Goal: Information Seeking & Learning: Learn about a topic

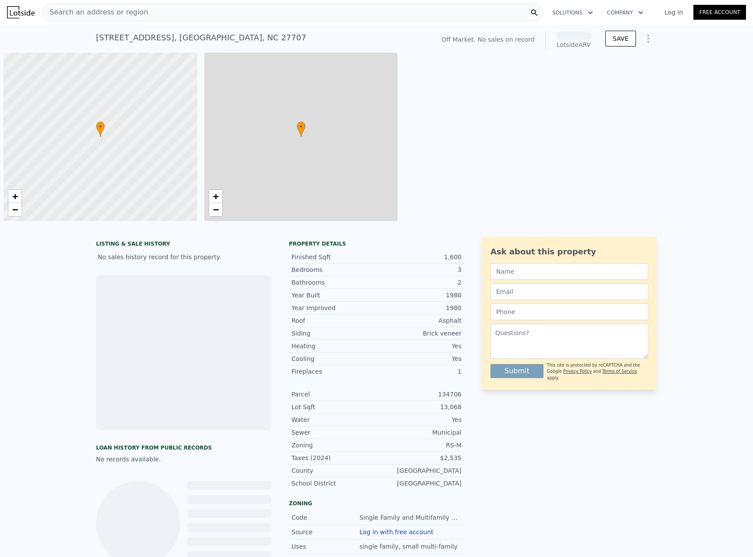
scroll to position [0, 4]
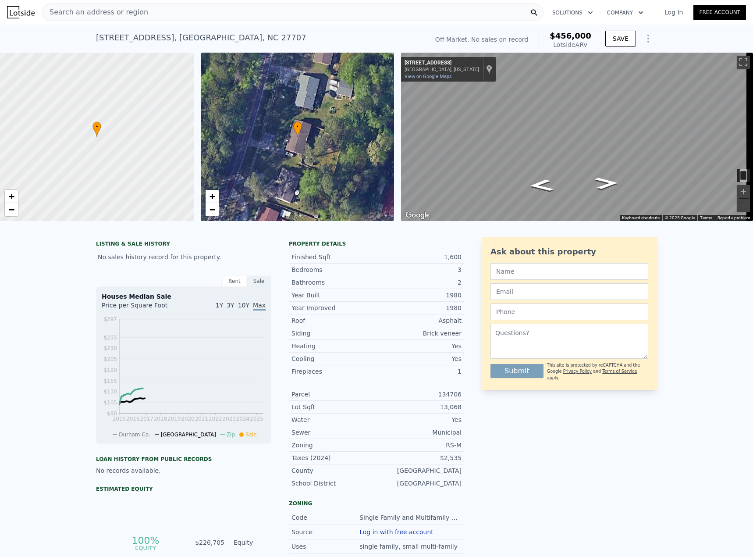
click at [674, 11] on link "Log In" at bounding box center [673, 12] width 39 height 9
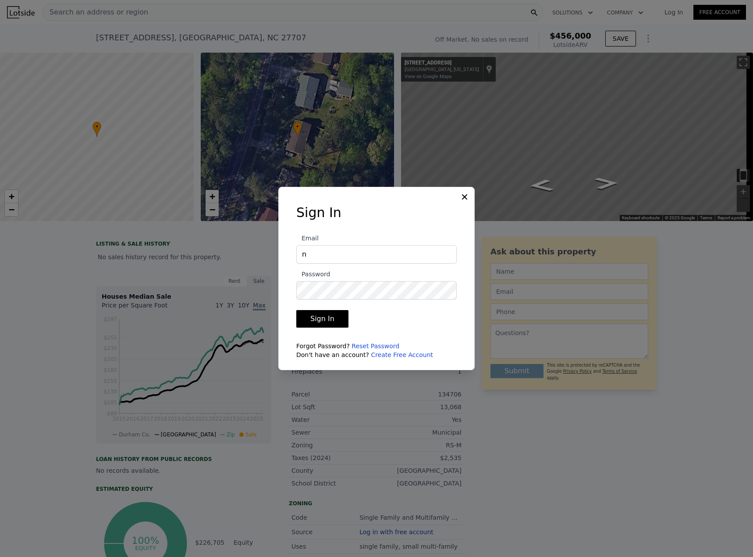
type input "[EMAIL_ADDRESS][DOMAIN_NAME]"
click at [296, 310] on button "Sign In" at bounding box center [322, 319] width 52 height 18
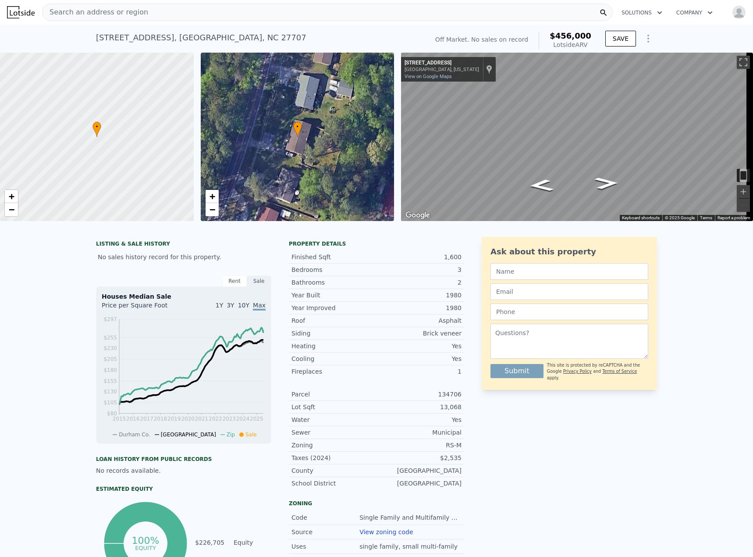
click at [163, 17] on div "Search an address or region" at bounding box center [327, 13] width 571 height 18
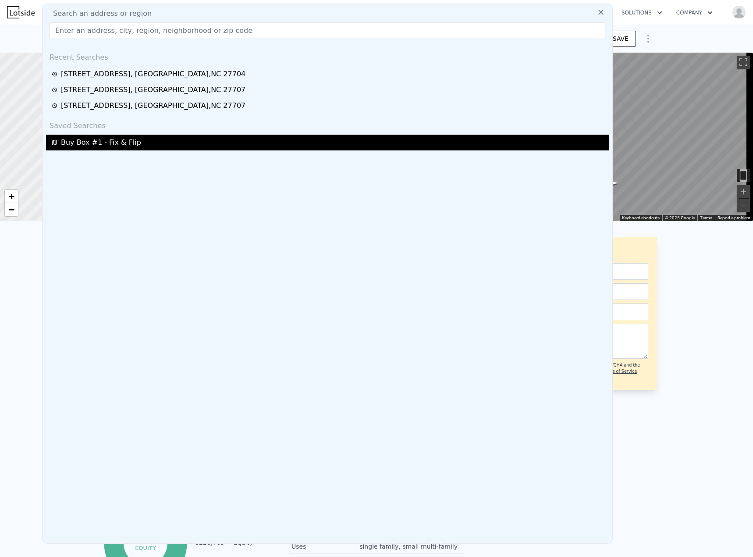
click at [94, 142] on span "Buy Box #1 - Fix & Flip" at bounding box center [101, 142] width 80 height 11
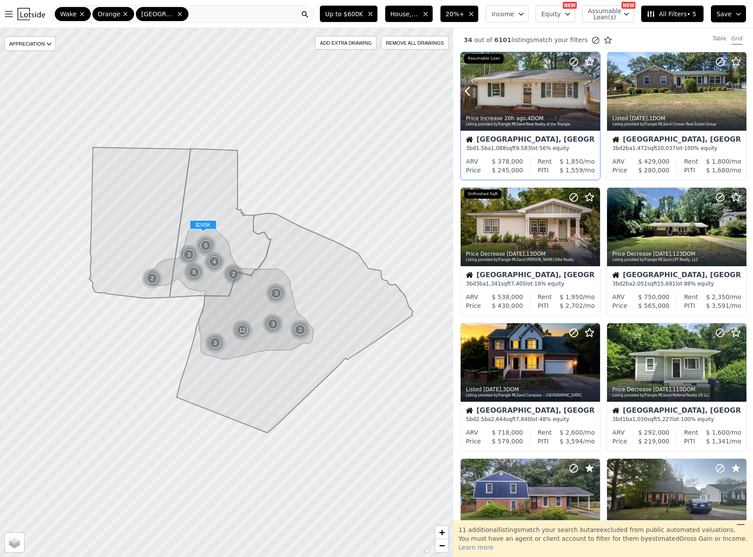
click at [592, 89] on icon at bounding box center [593, 91] width 14 height 14
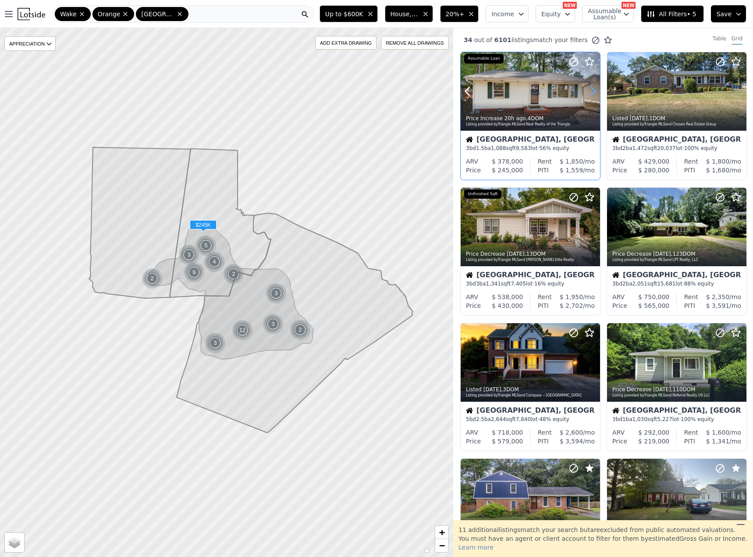
click at [592, 89] on icon at bounding box center [593, 91] width 14 height 14
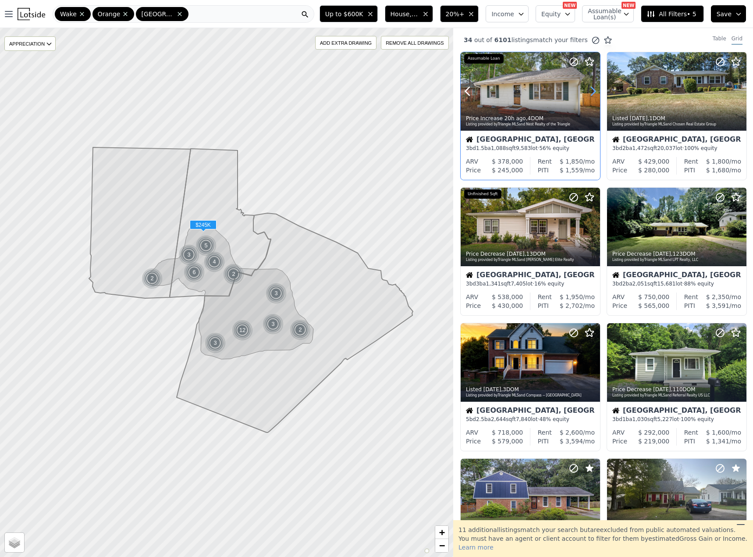
click at [592, 89] on icon at bounding box center [593, 91] width 14 height 14
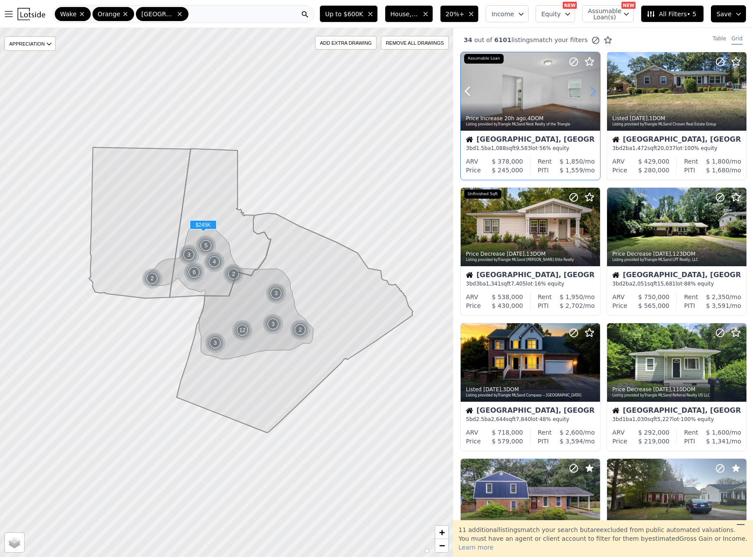
click at [592, 89] on icon at bounding box center [593, 91] width 14 height 14
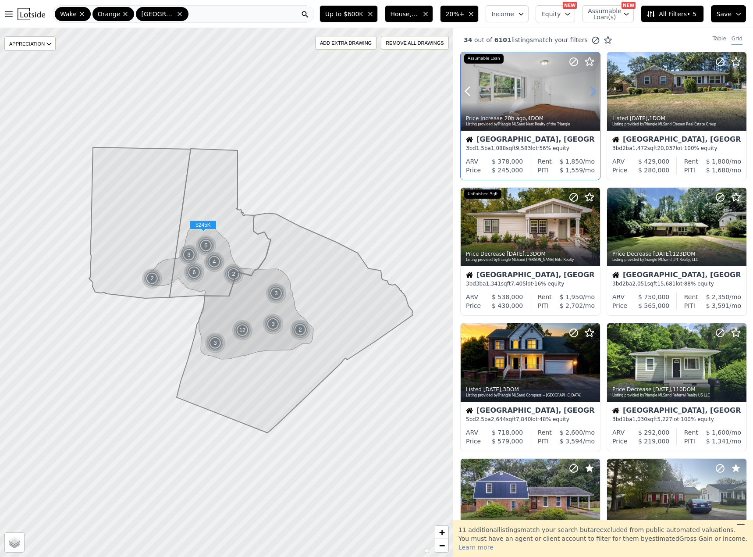
click at [592, 89] on icon at bounding box center [593, 91] width 14 height 14
click at [465, 87] on icon at bounding box center [468, 91] width 14 height 14
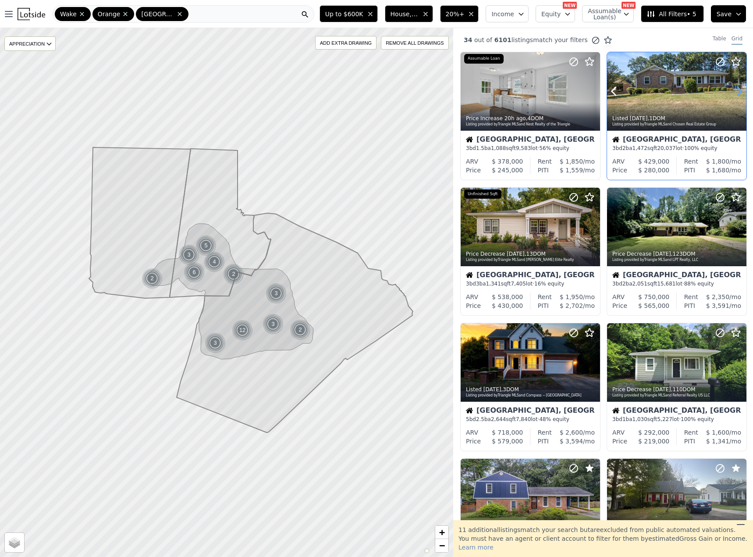
click at [732, 85] on icon at bounding box center [739, 91] width 14 height 14
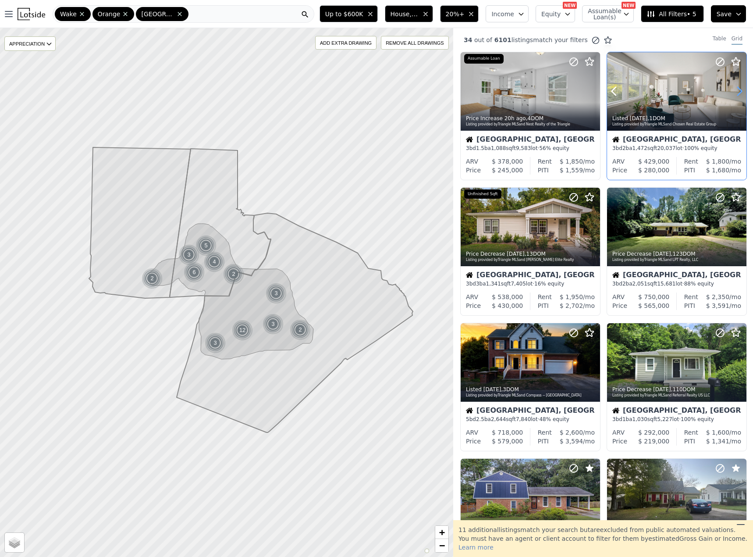
click at [732, 85] on icon at bounding box center [739, 91] width 14 height 14
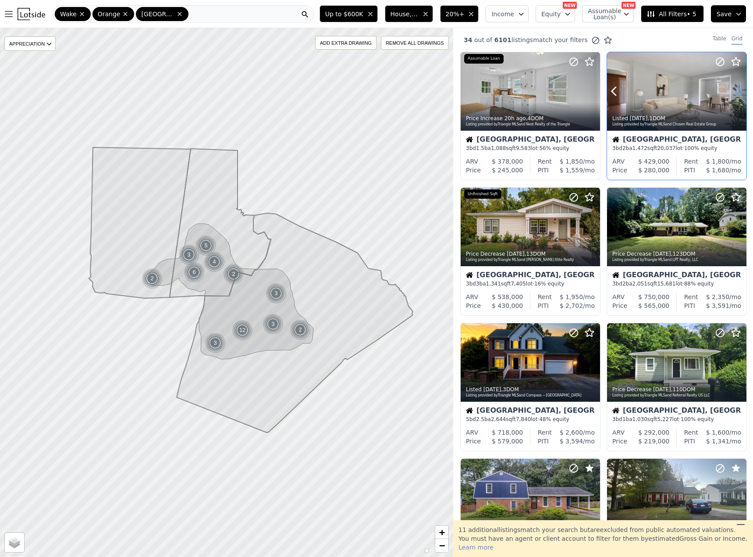
click at [732, 85] on icon at bounding box center [739, 91] width 14 height 14
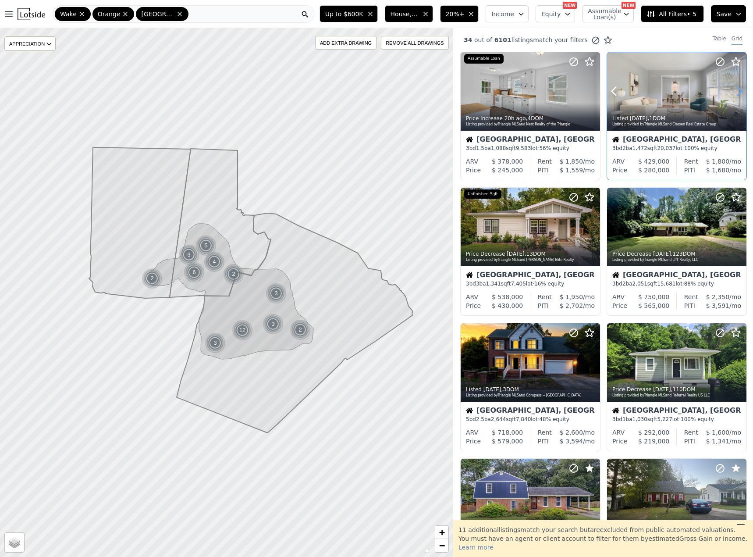
click at [732, 85] on icon at bounding box center [739, 91] width 14 height 14
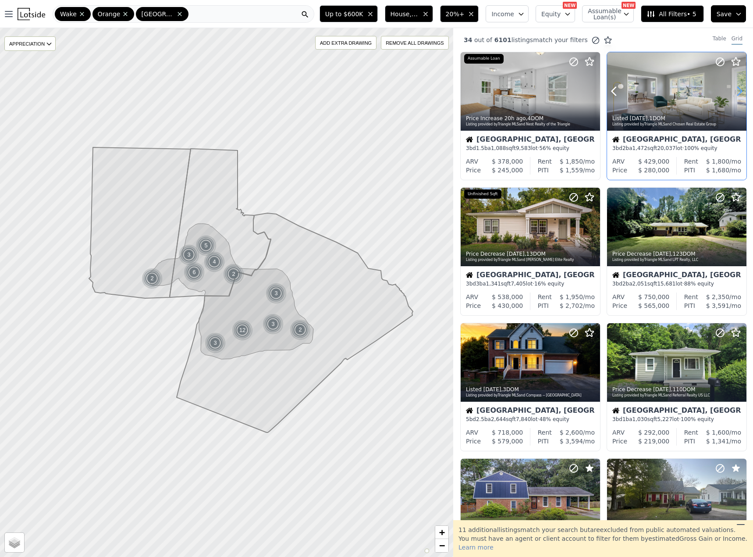
click at [732, 85] on icon at bounding box center [739, 91] width 14 height 14
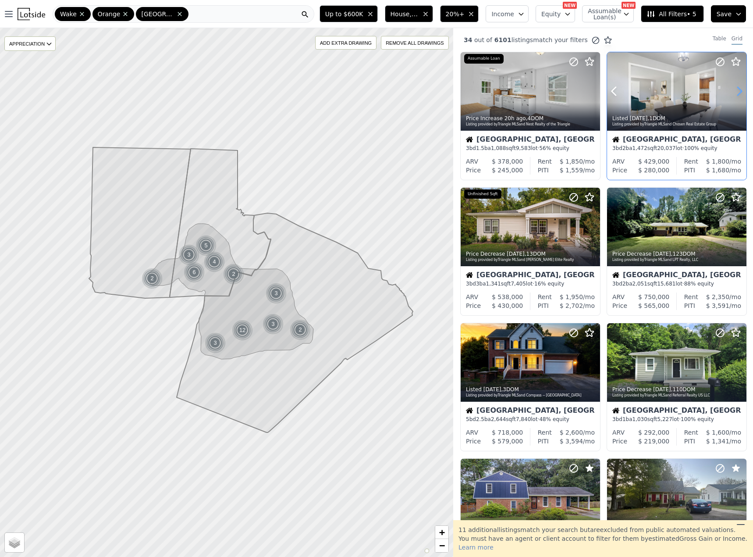
click at [732, 85] on icon at bounding box center [739, 91] width 14 height 14
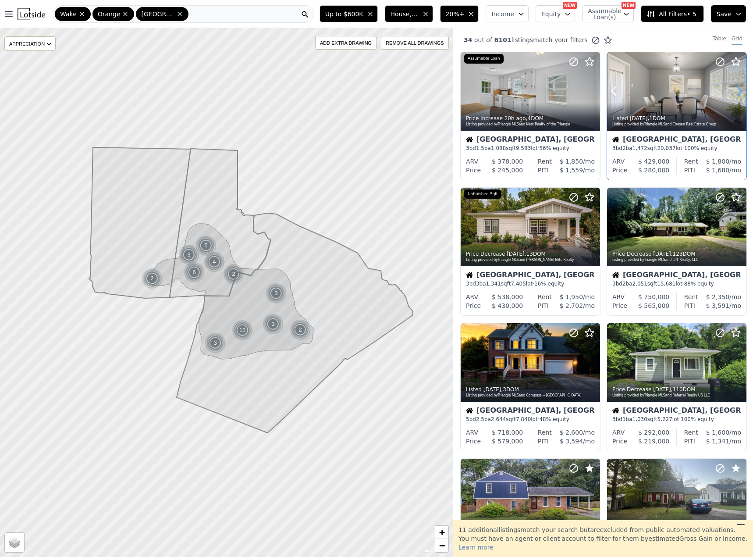
click at [732, 85] on icon at bounding box center [739, 91] width 14 height 14
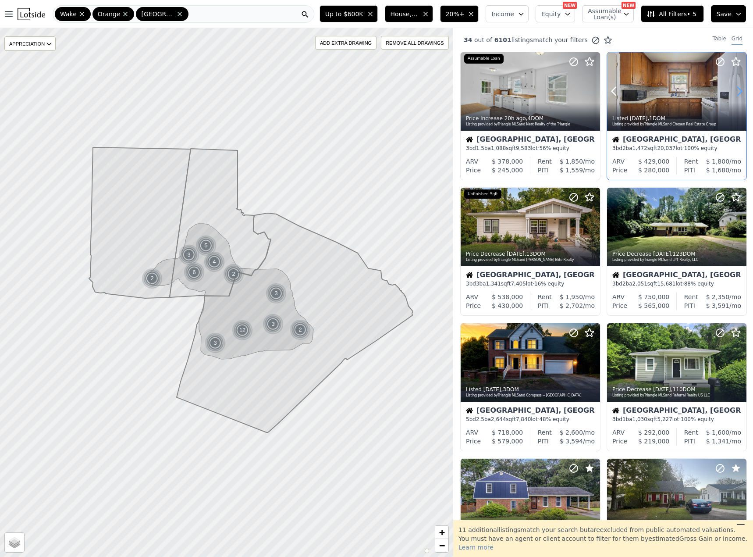
click at [732, 85] on icon at bounding box center [739, 91] width 14 height 14
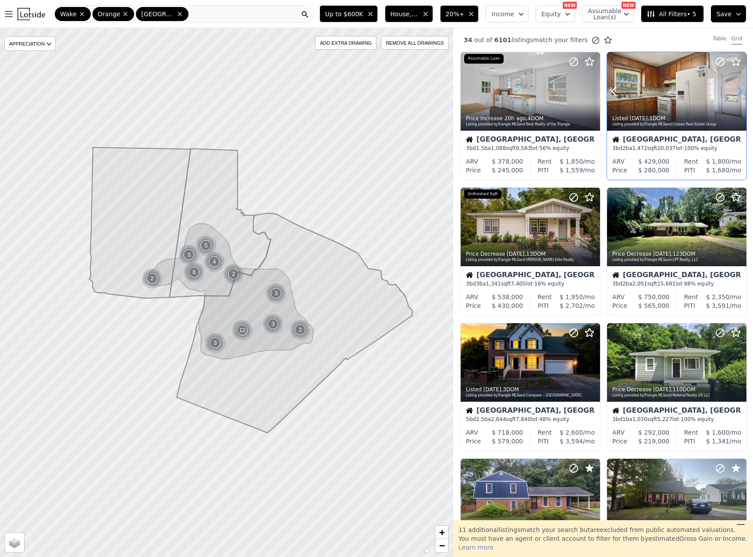
click at [732, 85] on icon at bounding box center [739, 91] width 14 height 14
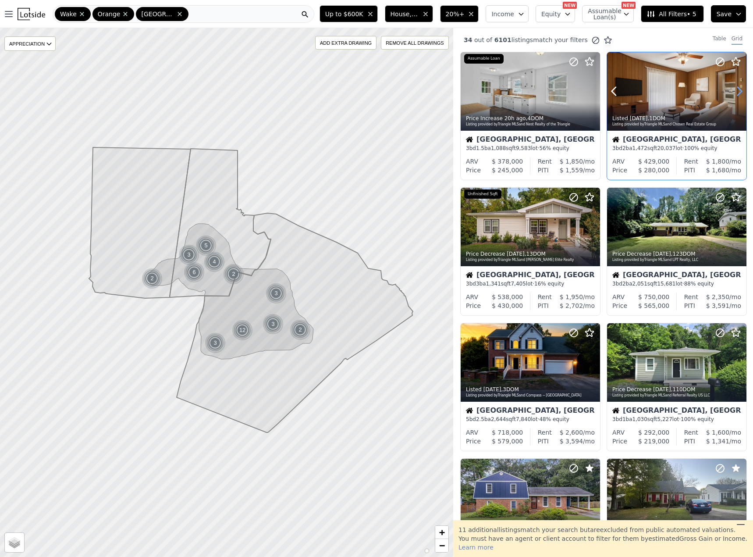
click at [732, 85] on icon at bounding box center [739, 91] width 14 height 14
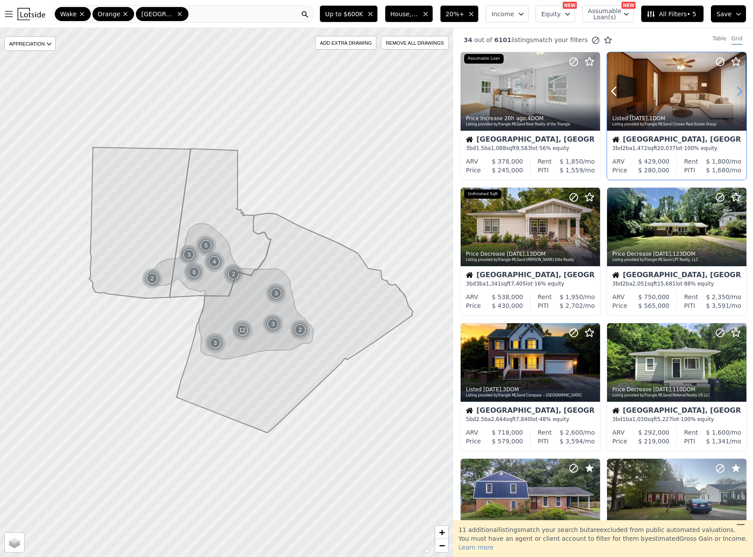
click at [732, 85] on icon at bounding box center [739, 91] width 14 height 14
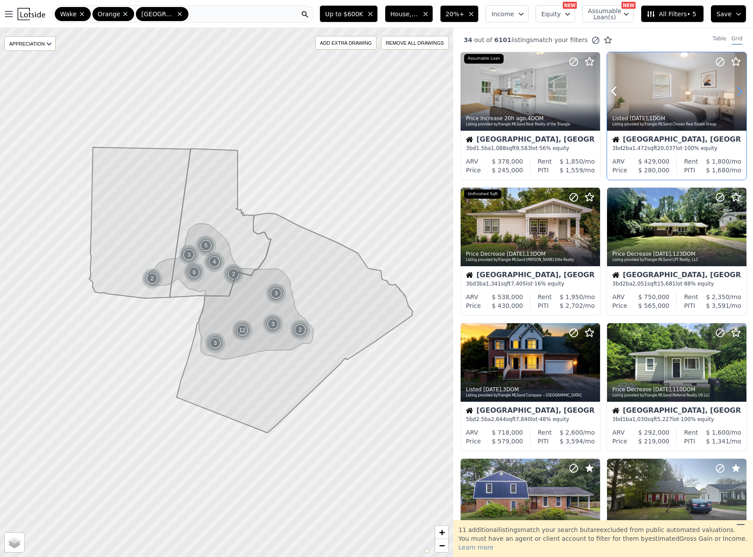
click at [732, 85] on icon at bounding box center [739, 91] width 14 height 14
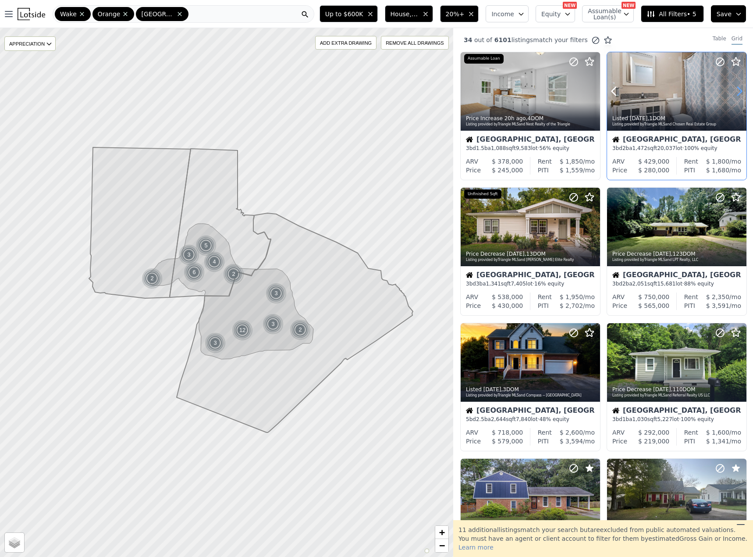
click at [732, 85] on icon at bounding box center [739, 91] width 14 height 14
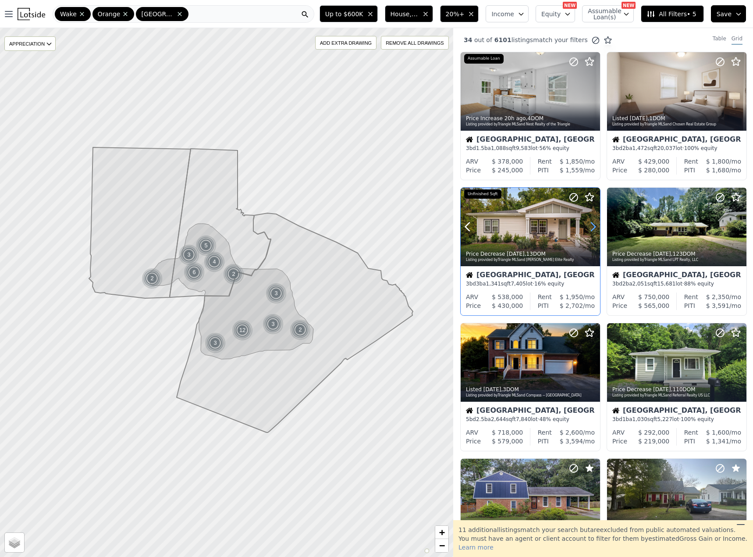
click at [593, 228] on icon at bounding box center [593, 227] width 14 height 14
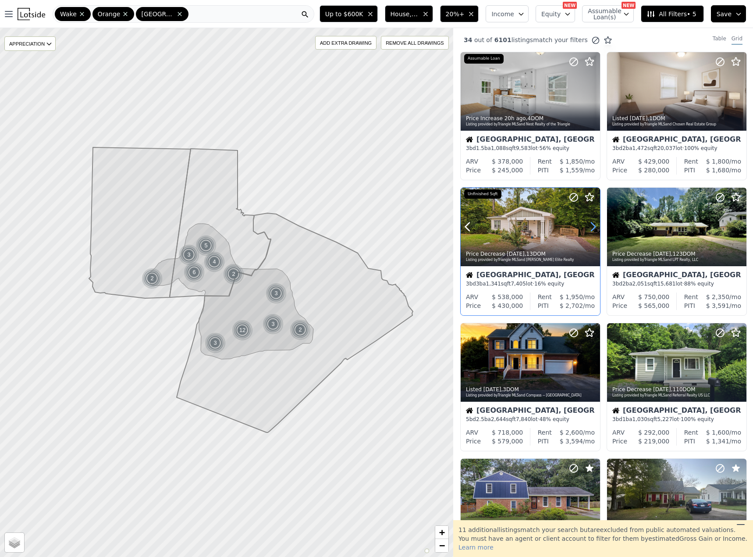
click at [593, 228] on icon at bounding box center [593, 227] width 14 height 14
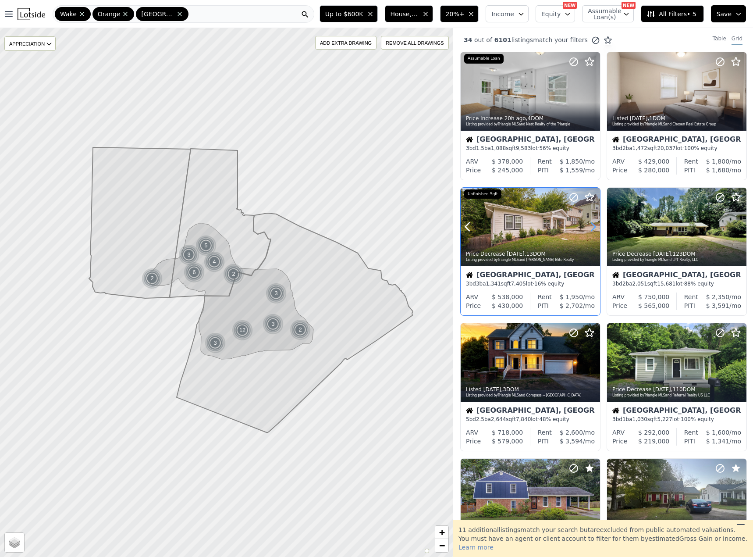
click at [593, 228] on icon at bounding box center [593, 227] width 14 height 14
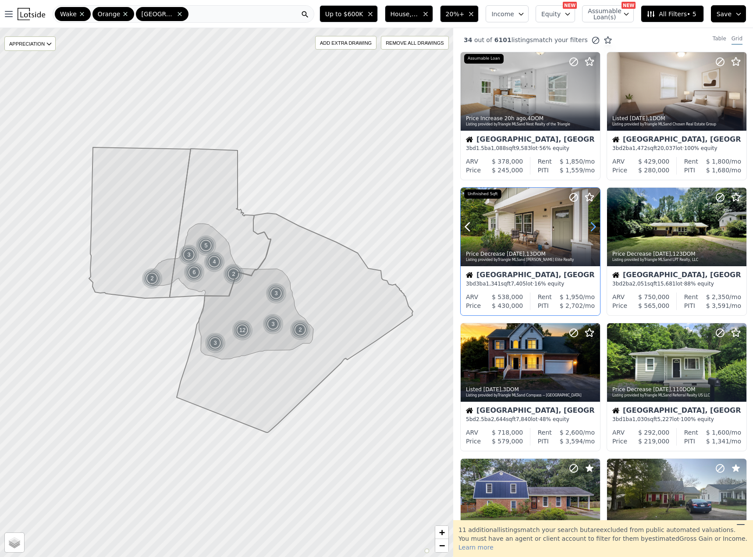
click at [593, 228] on icon at bounding box center [593, 227] width 14 height 14
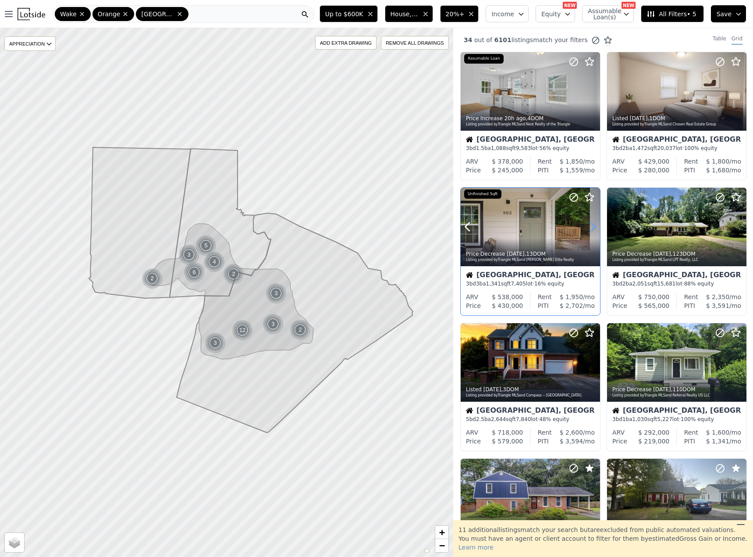
click at [593, 228] on icon at bounding box center [593, 227] width 14 height 14
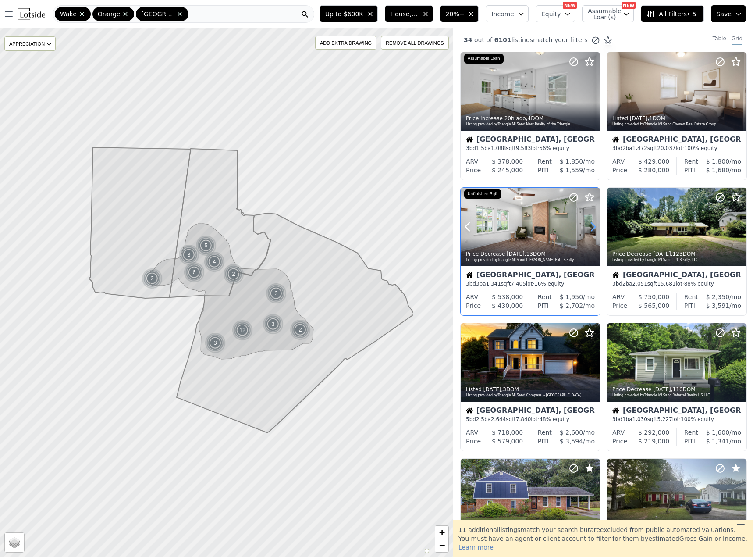
click at [593, 228] on icon at bounding box center [593, 227] width 14 height 14
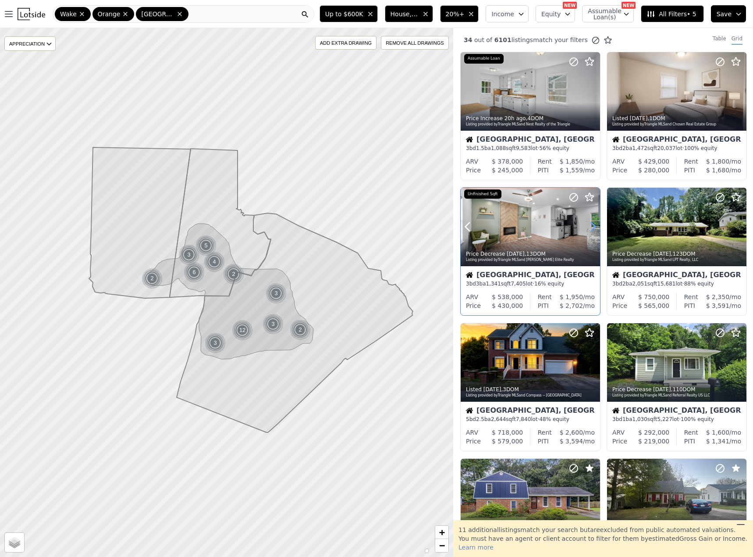
click at [593, 228] on icon at bounding box center [593, 227] width 14 height 14
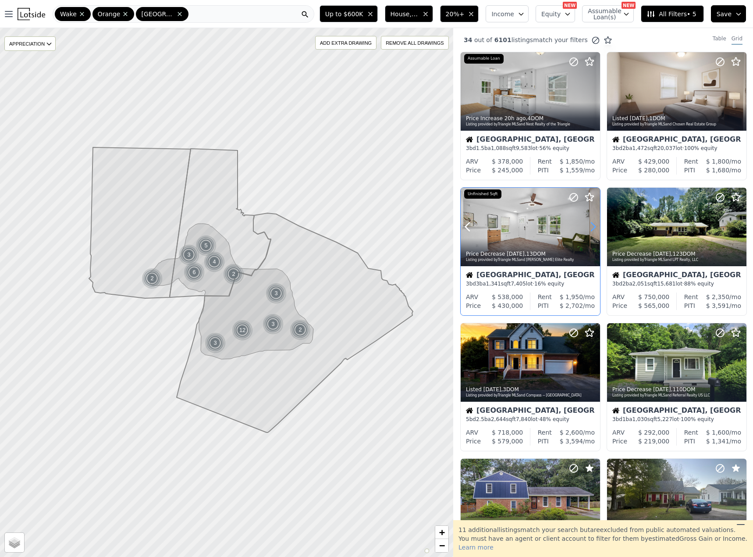
click at [593, 228] on icon at bounding box center [593, 227] width 14 height 14
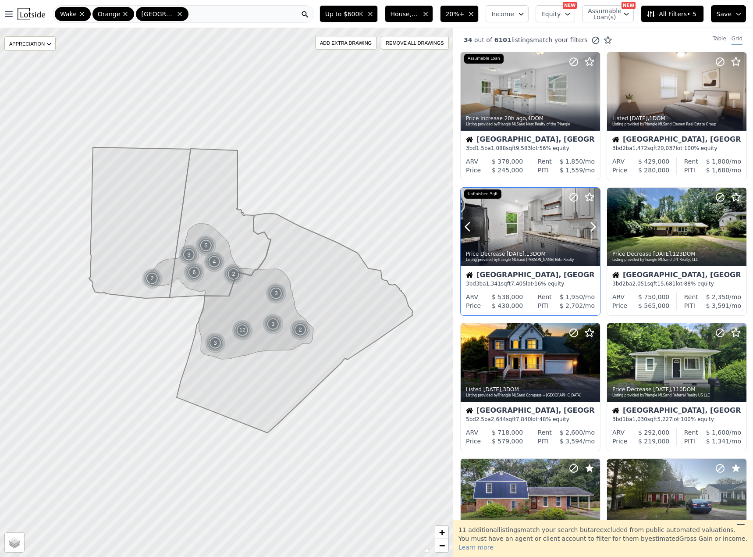
click at [571, 196] on icon at bounding box center [573, 197] width 11 height 11
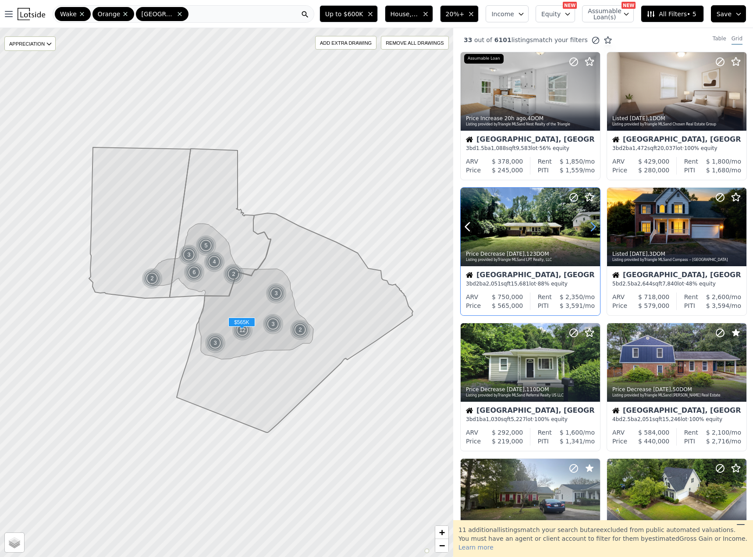
click at [593, 225] on icon at bounding box center [593, 227] width 4 height 8
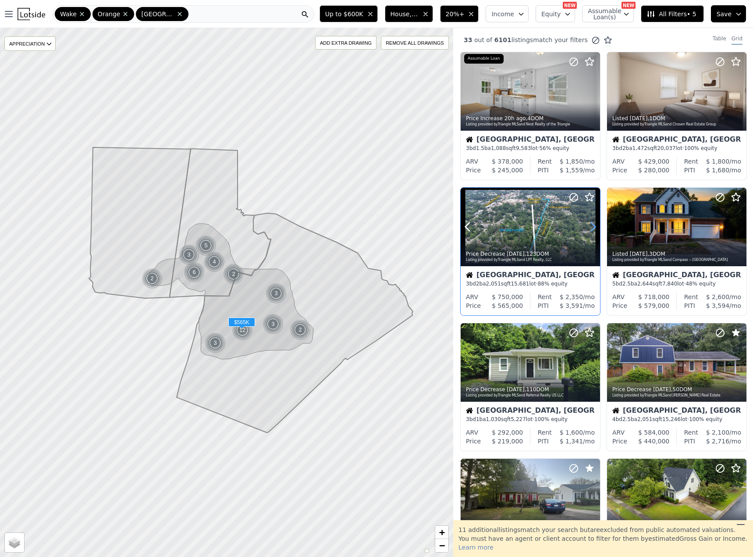
click at [593, 225] on icon at bounding box center [593, 227] width 4 height 8
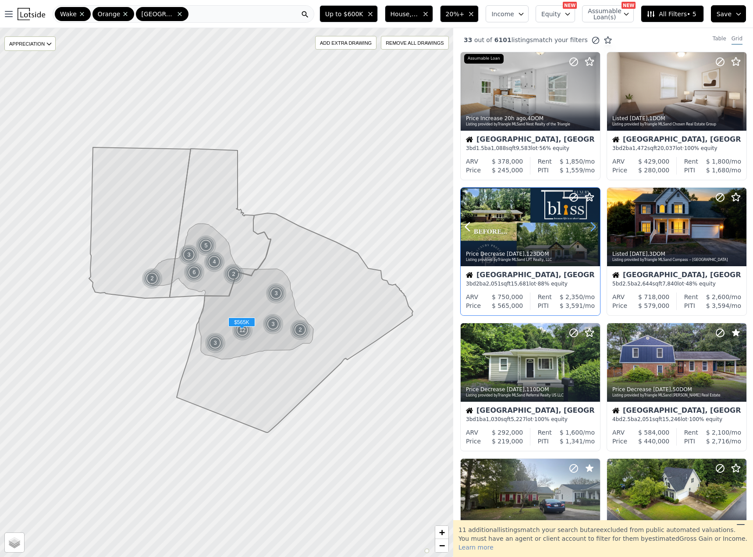
click at [593, 225] on icon at bounding box center [593, 227] width 4 height 8
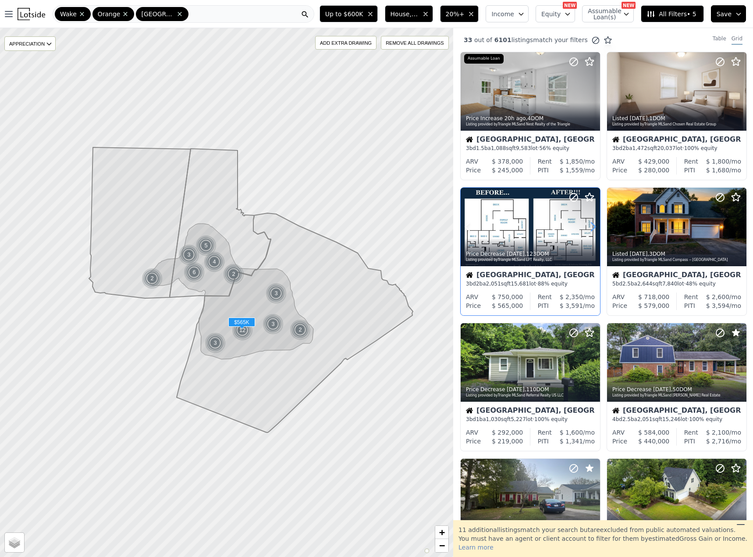
click at [593, 225] on icon at bounding box center [593, 227] width 4 height 8
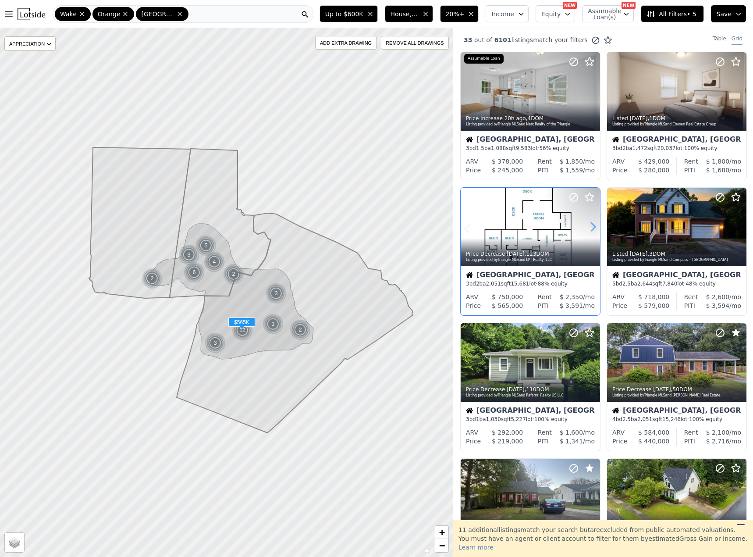
click at [593, 225] on icon at bounding box center [593, 227] width 4 height 8
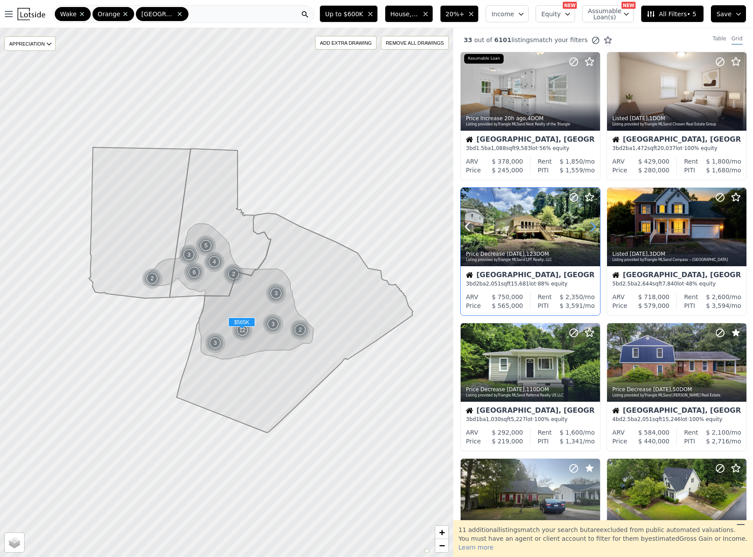
click at [593, 225] on icon at bounding box center [593, 227] width 4 height 8
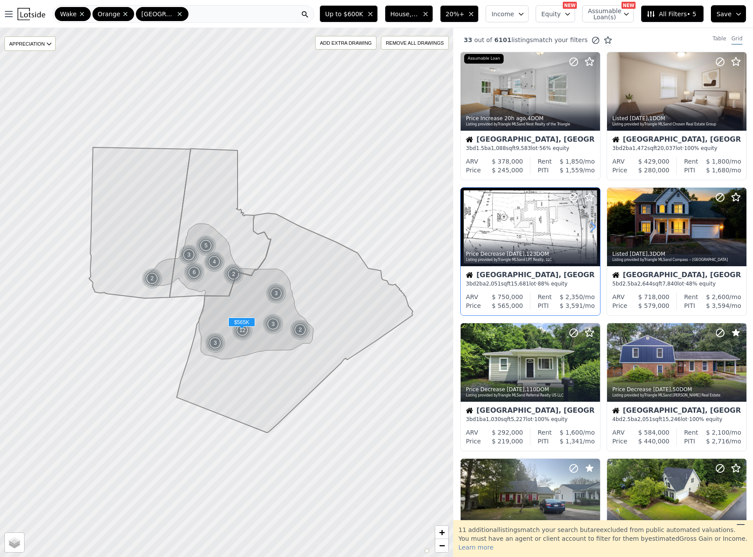
click at [593, 225] on icon at bounding box center [593, 227] width 4 height 8
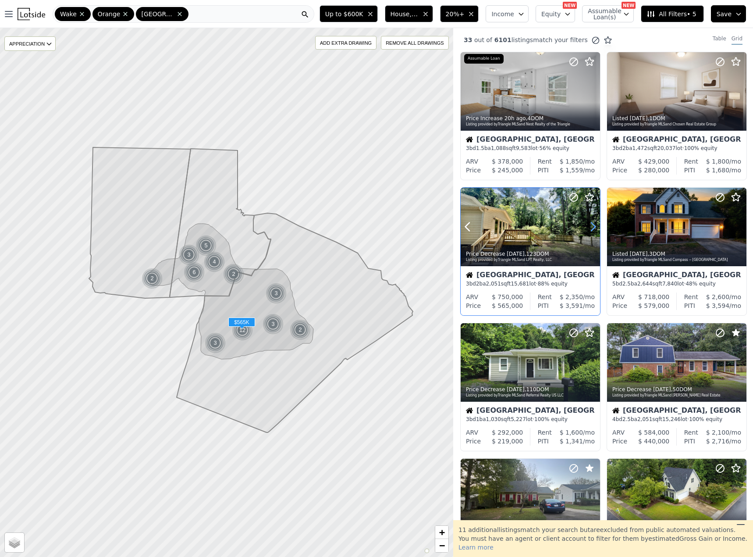
click at [593, 225] on icon at bounding box center [593, 227] width 4 height 8
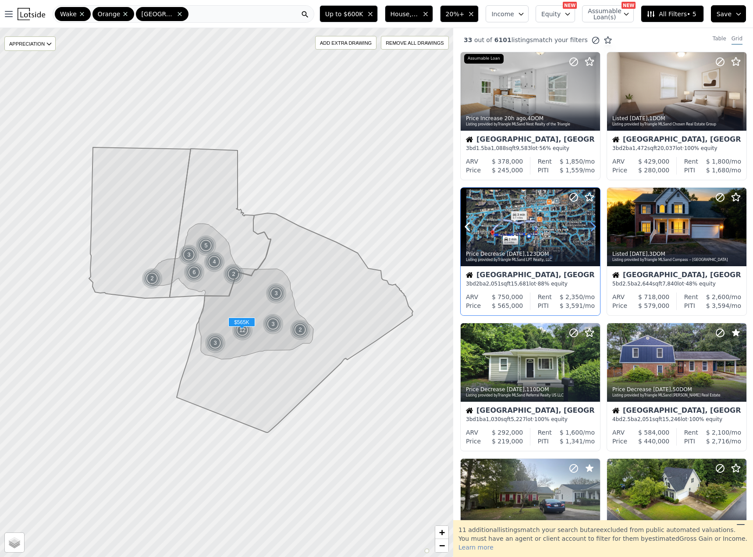
click at [593, 225] on icon at bounding box center [593, 227] width 4 height 8
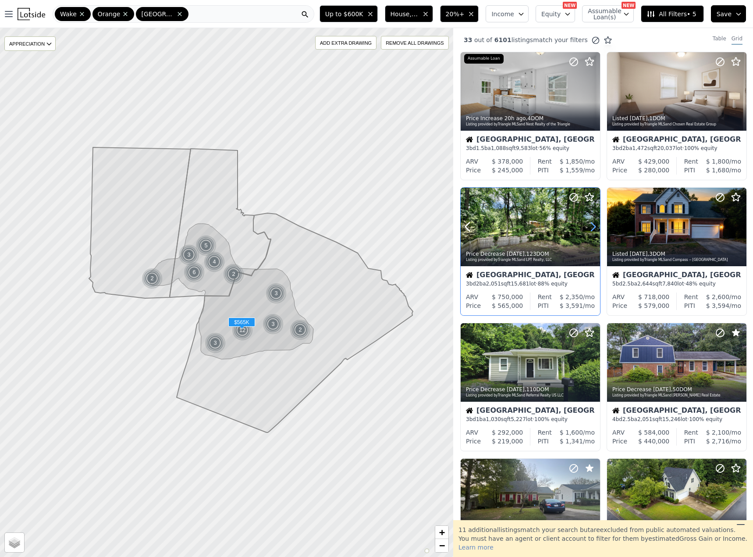
click at [593, 225] on icon at bounding box center [593, 227] width 4 height 8
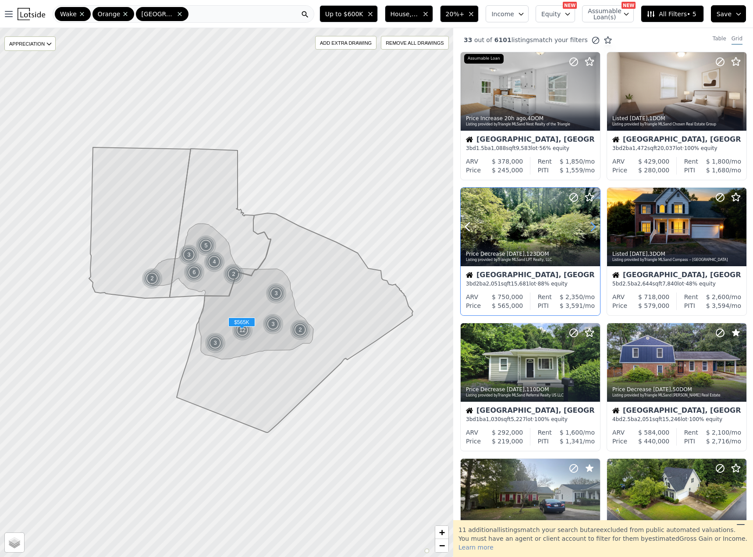
click at [593, 225] on icon at bounding box center [593, 227] width 4 height 8
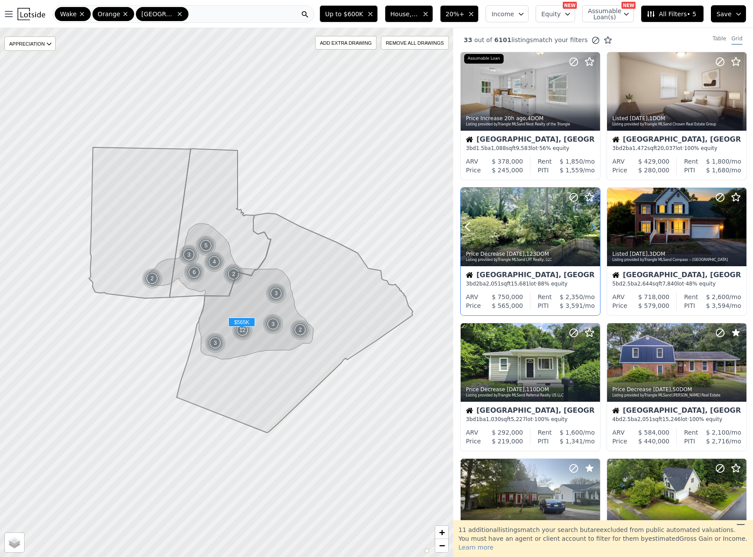
click at [593, 225] on icon at bounding box center [593, 227] width 4 height 8
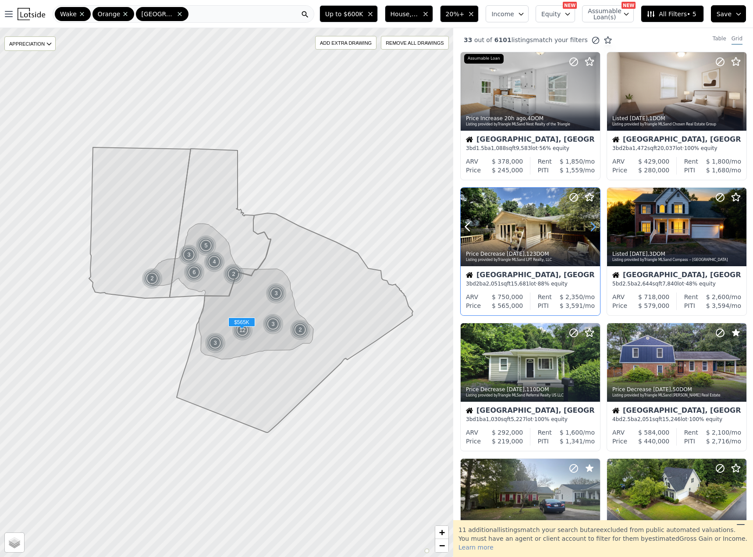
click at [593, 225] on icon at bounding box center [593, 227] width 4 height 8
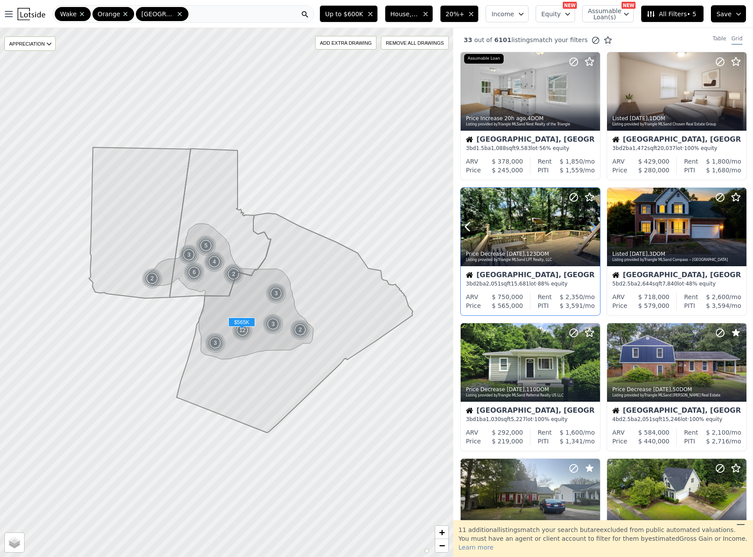
click at [593, 225] on icon at bounding box center [593, 227] width 4 height 8
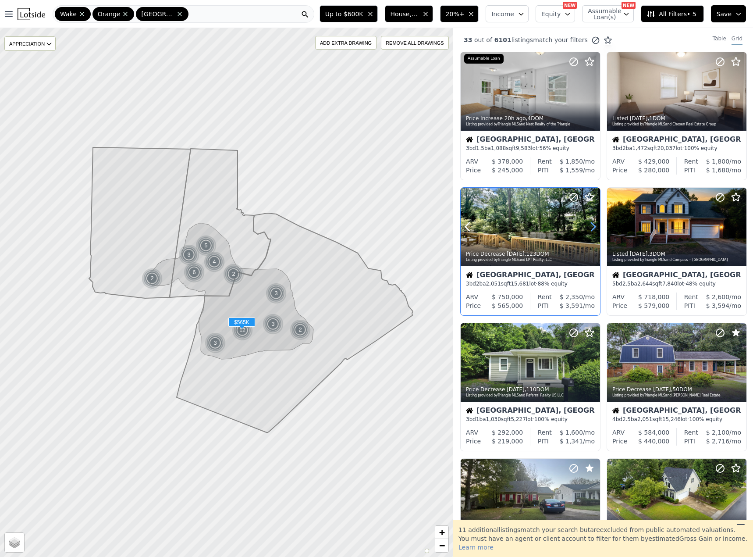
click at [593, 225] on icon at bounding box center [593, 227] width 4 height 8
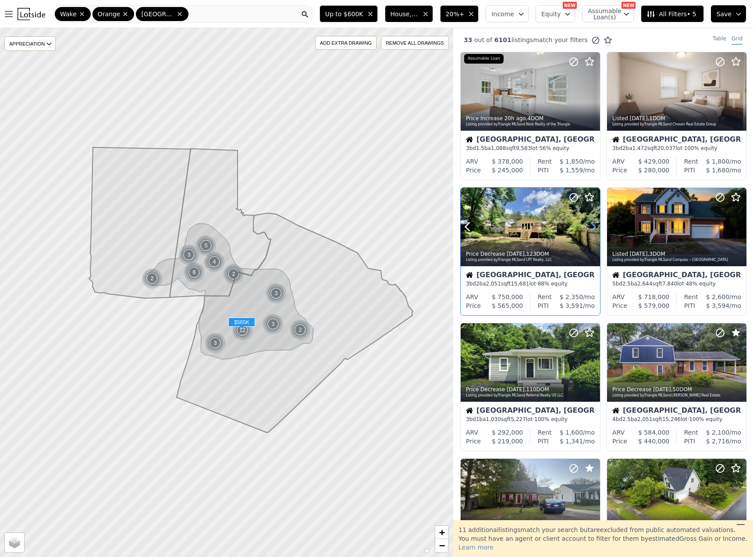
click at [593, 225] on icon at bounding box center [593, 227] width 4 height 8
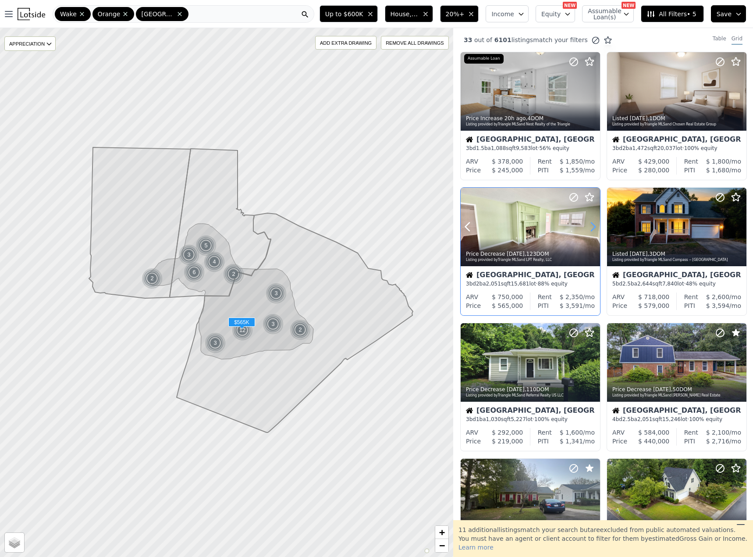
click at [593, 225] on icon at bounding box center [593, 227] width 4 height 8
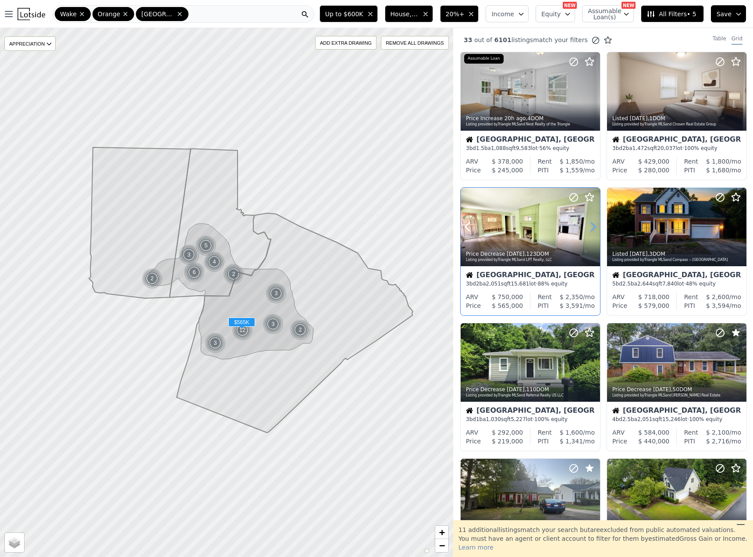
click at [593, 225] on icon at bounding box center [593, 227] width 4 height 8
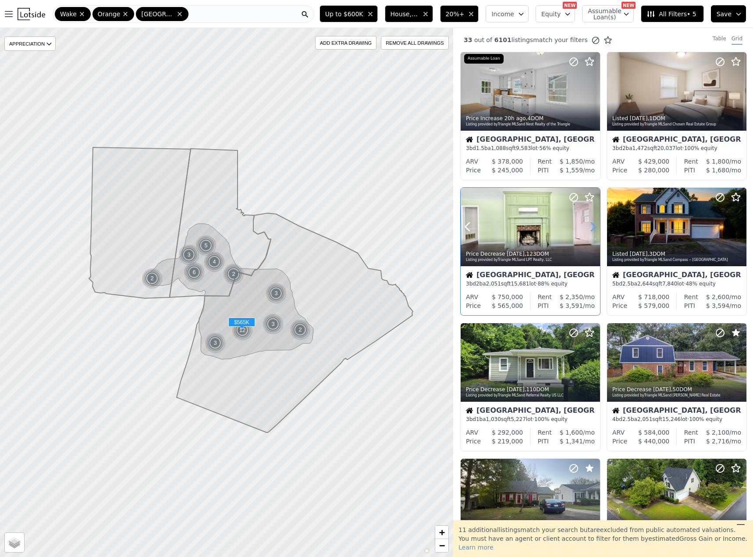
click at [593, 225] on icon at bounding box center [593, 227] width 4 height 8
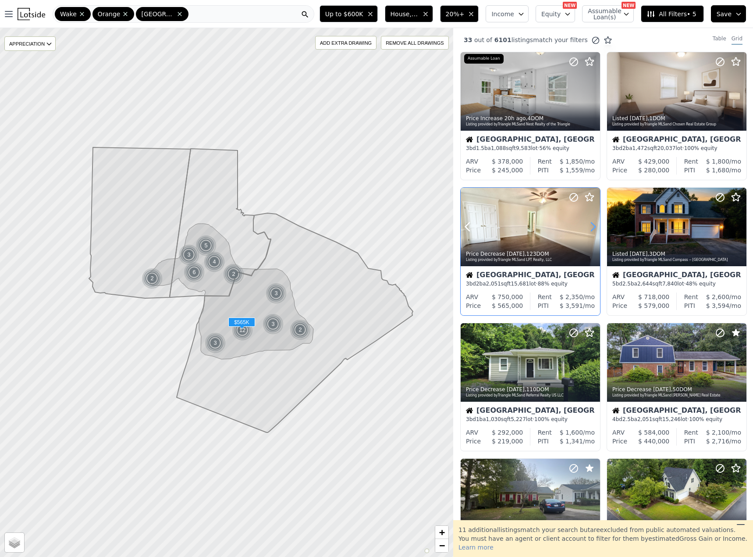
click at [593, 225] on icon at bounding box center [593, 227] width 4 height 8
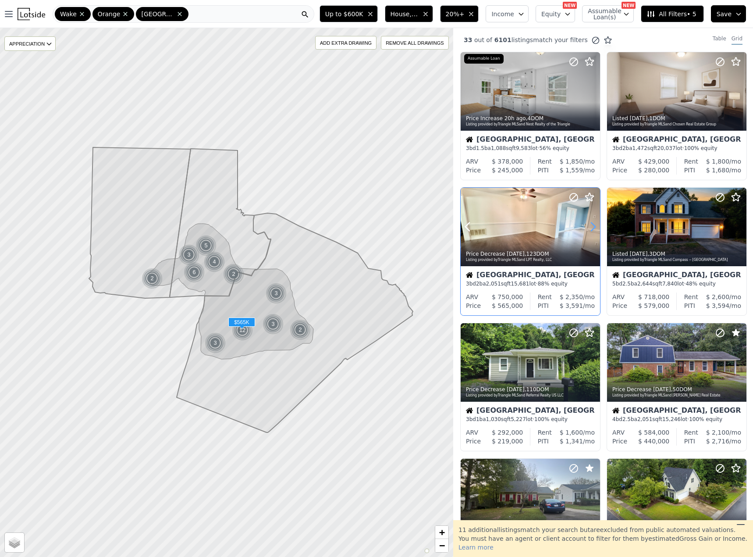
click at [593, 225] on icon at bounding box center [593, 227] width 4 height 8
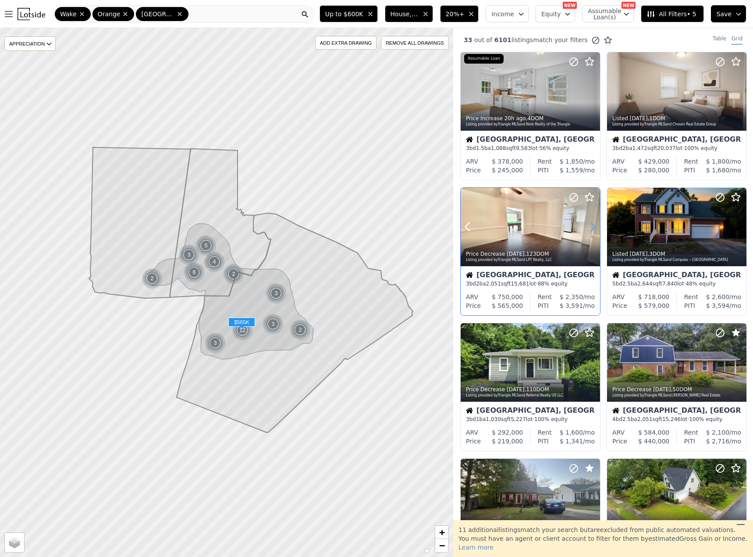
click at [593, 225] on icon at bounding box center [593, 227] width 4 height 8
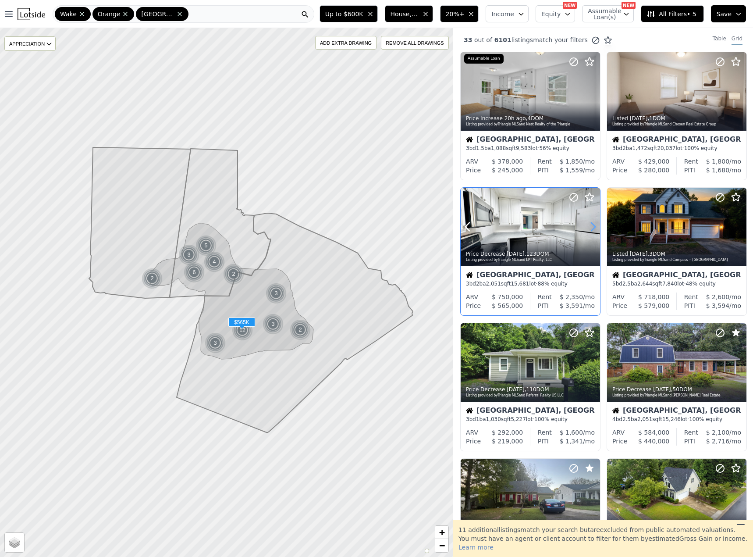
click at [593, 225] on icon at bounding box center [593, 227] width 4 height 8
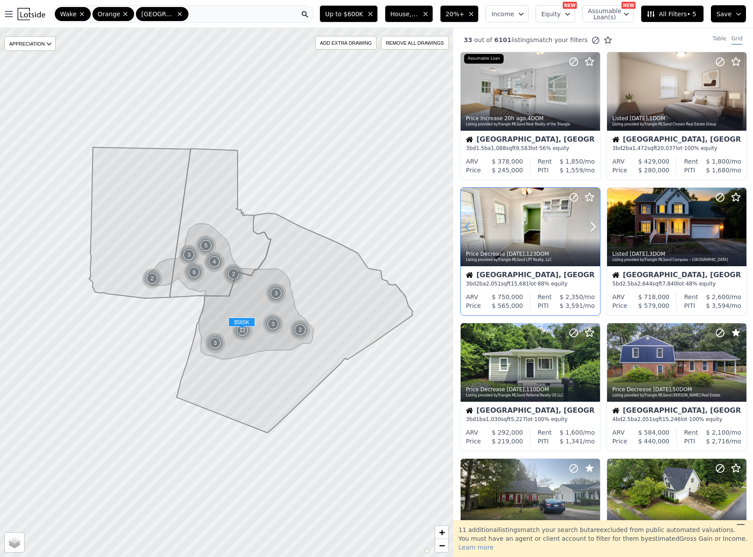
click at [469, 227] on icon at bounding box center [468, 227] width 14 height 14
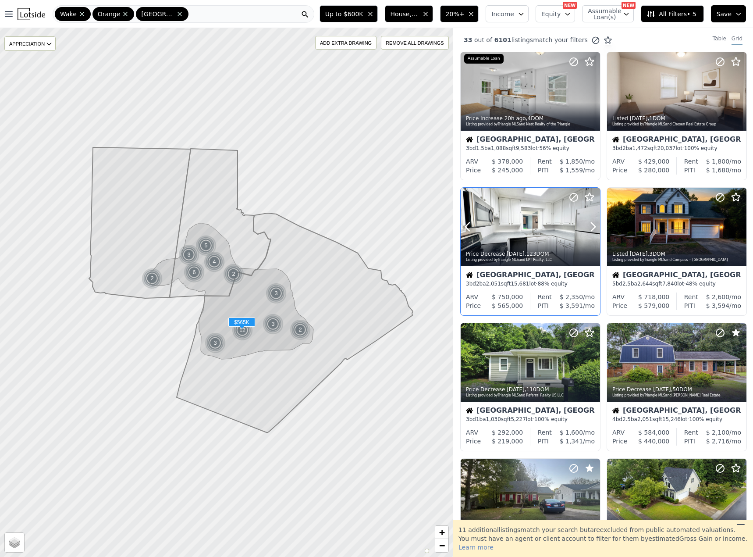
click at [529, 226] on div at bounding box center [530, 227] width 139 height 78
click at [575, 199] on icon at bounding box center [573, 197] width 11 height 11
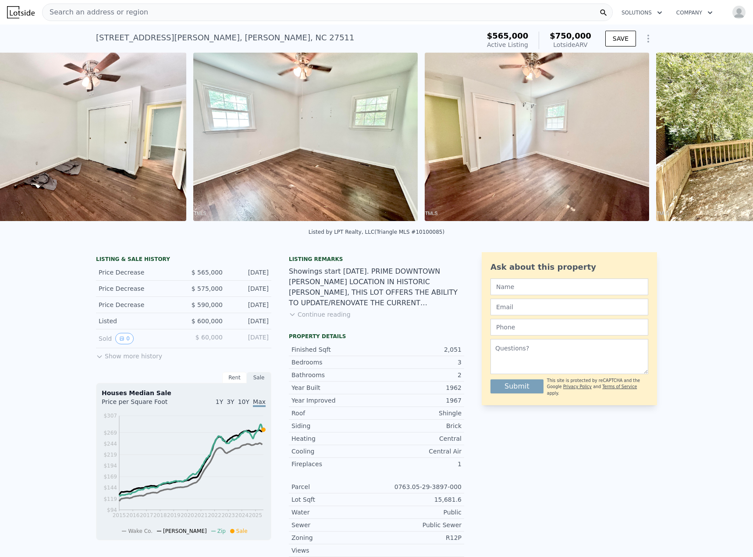
scroll to position [0, 11910]
